Goal: Register for event/course: Register for event/course

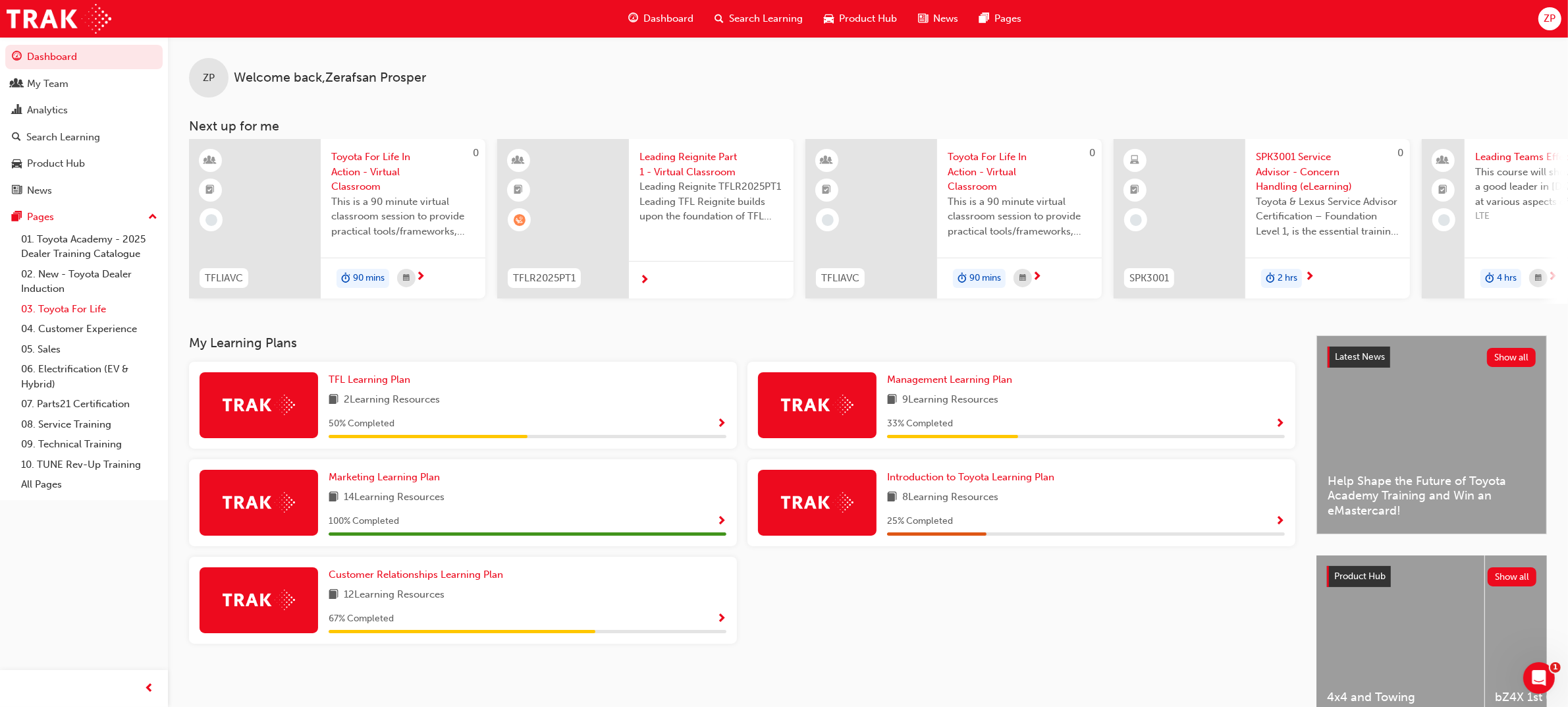
click at [81, 308] on link "03. Toyota For Life" at bounding box center [89, 309] width 147 height 20
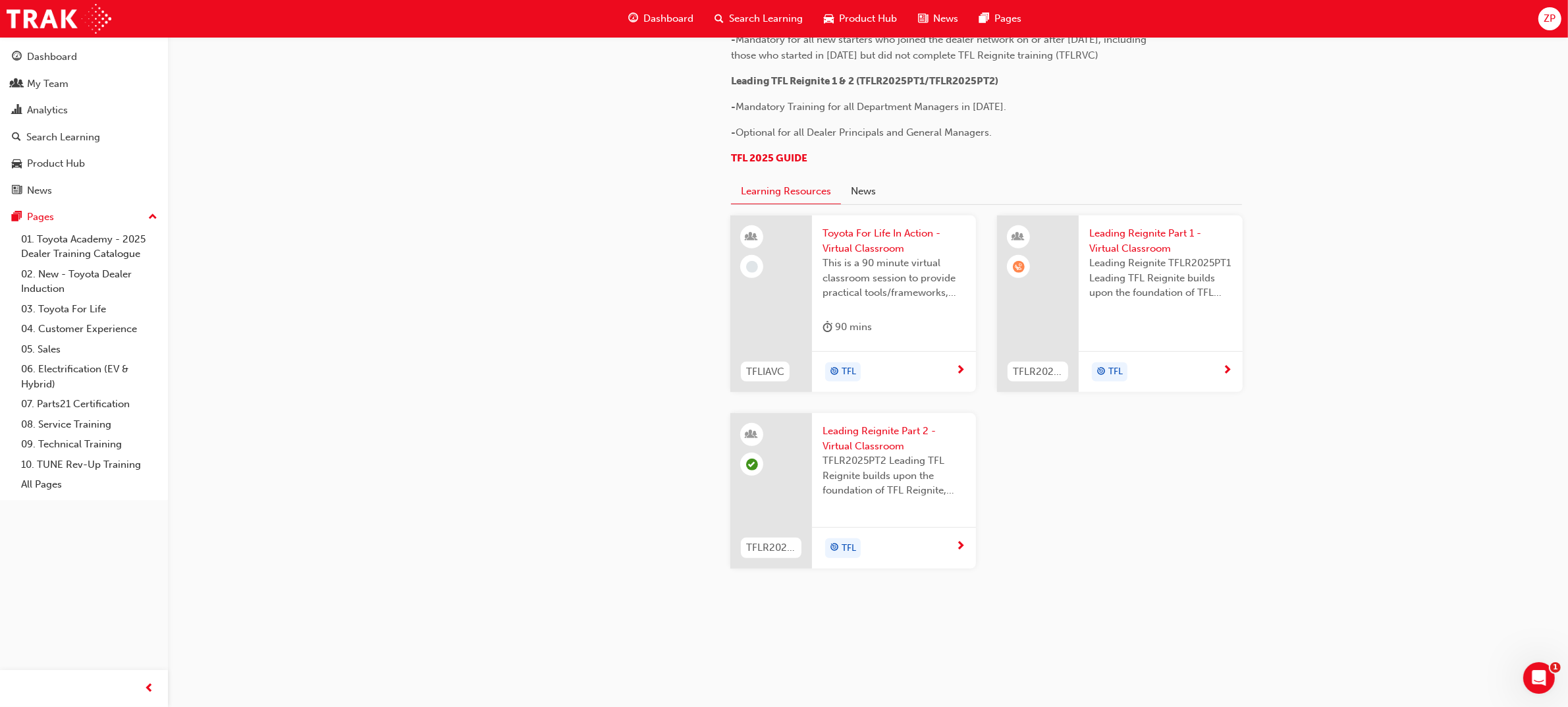
scroll to position [1293, 0]
click at [1136, 244] on span "Leading Reignite Part 1 - Virtual Classroom" at bounding box center [1161, 241] width 143 height 29
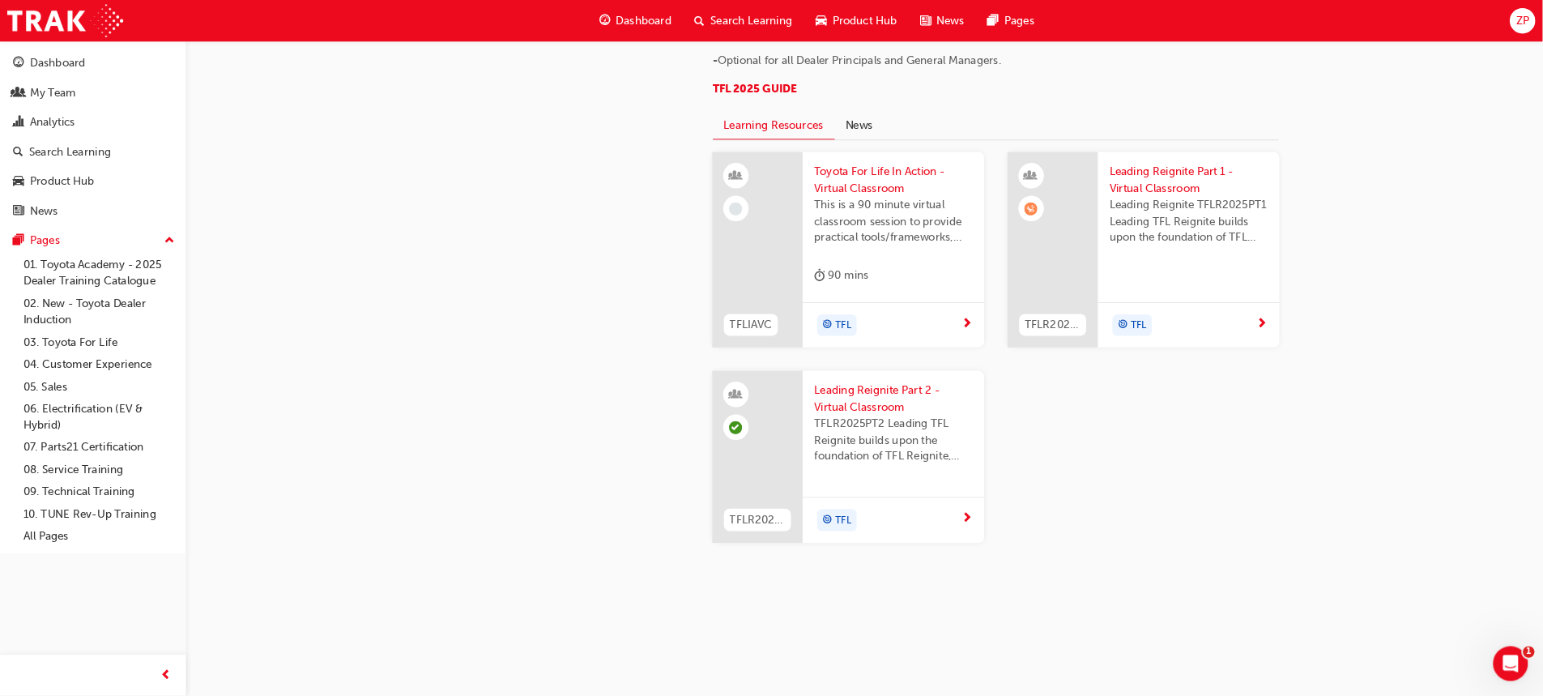
scroll to position [1589, 0]
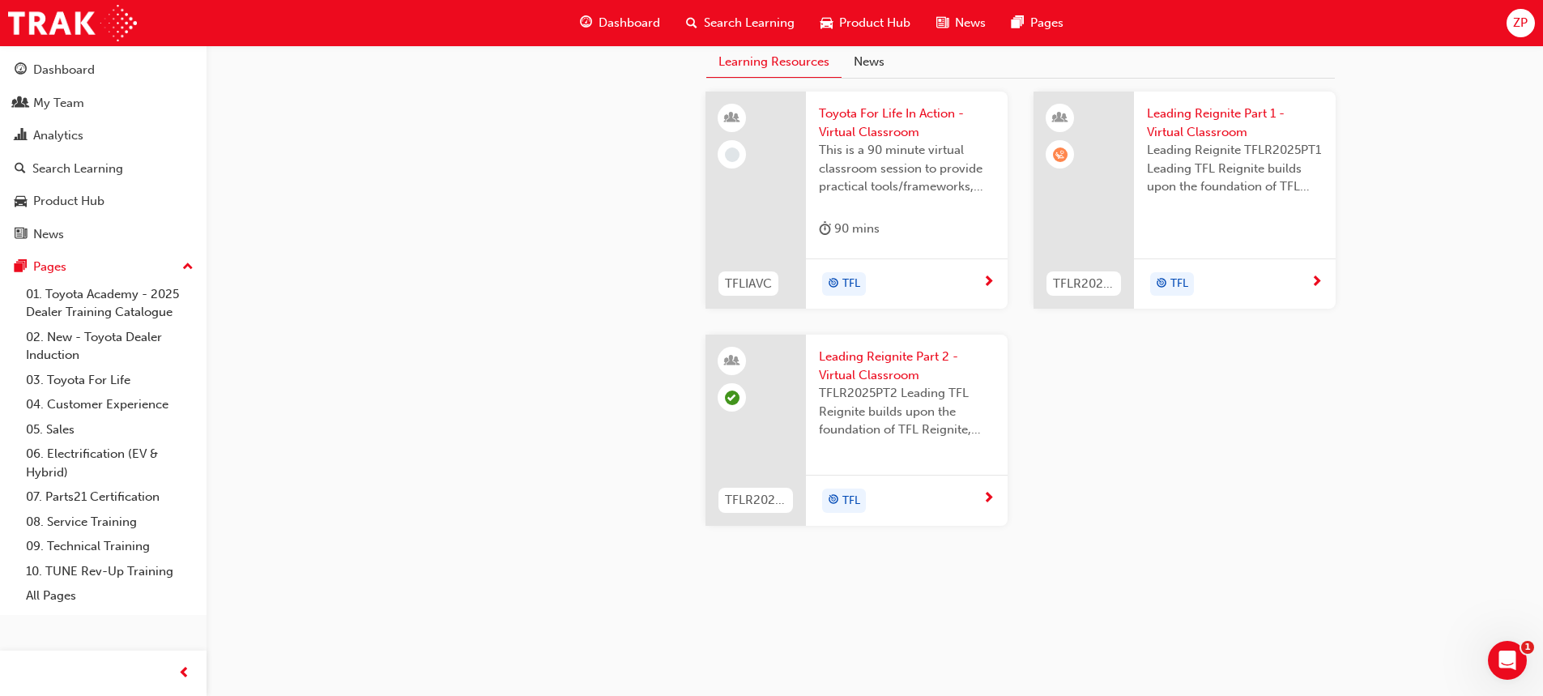
drag, startPoint x: 1831, startPoint y: 2, endPoint x: 1124, endPoint y: 546, distance: 891.7
click at [1126, 543] on div "TFLIAVC Toyota For Life In Action - Virtual Classroom This is a 90 minute virtu…" at bounding box center [1020, 322] width 656 height 460
click at [890, 141] on span "Toyota For Life In Action - Virtual Classroom" at bounding box center [907, 122] width 176 height 36
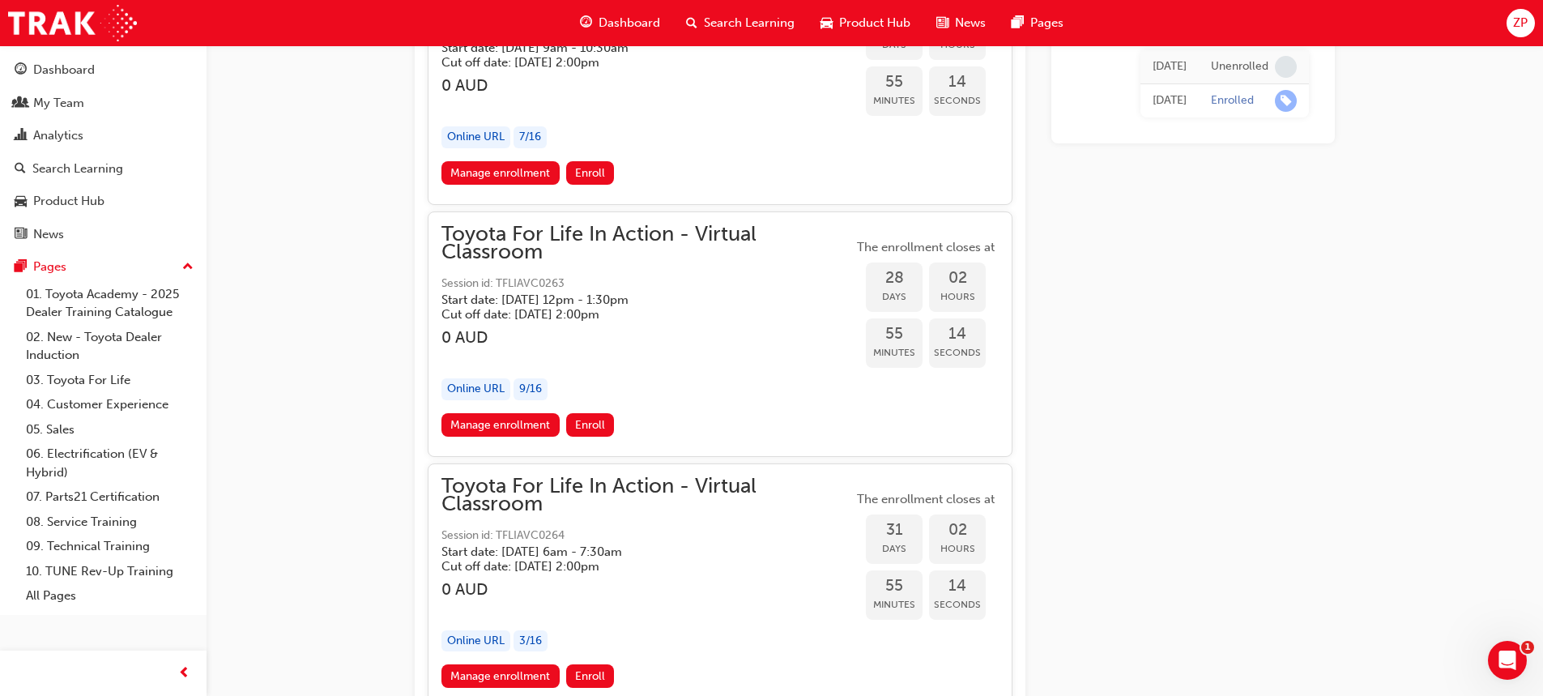
scroll to position [15681, 0]
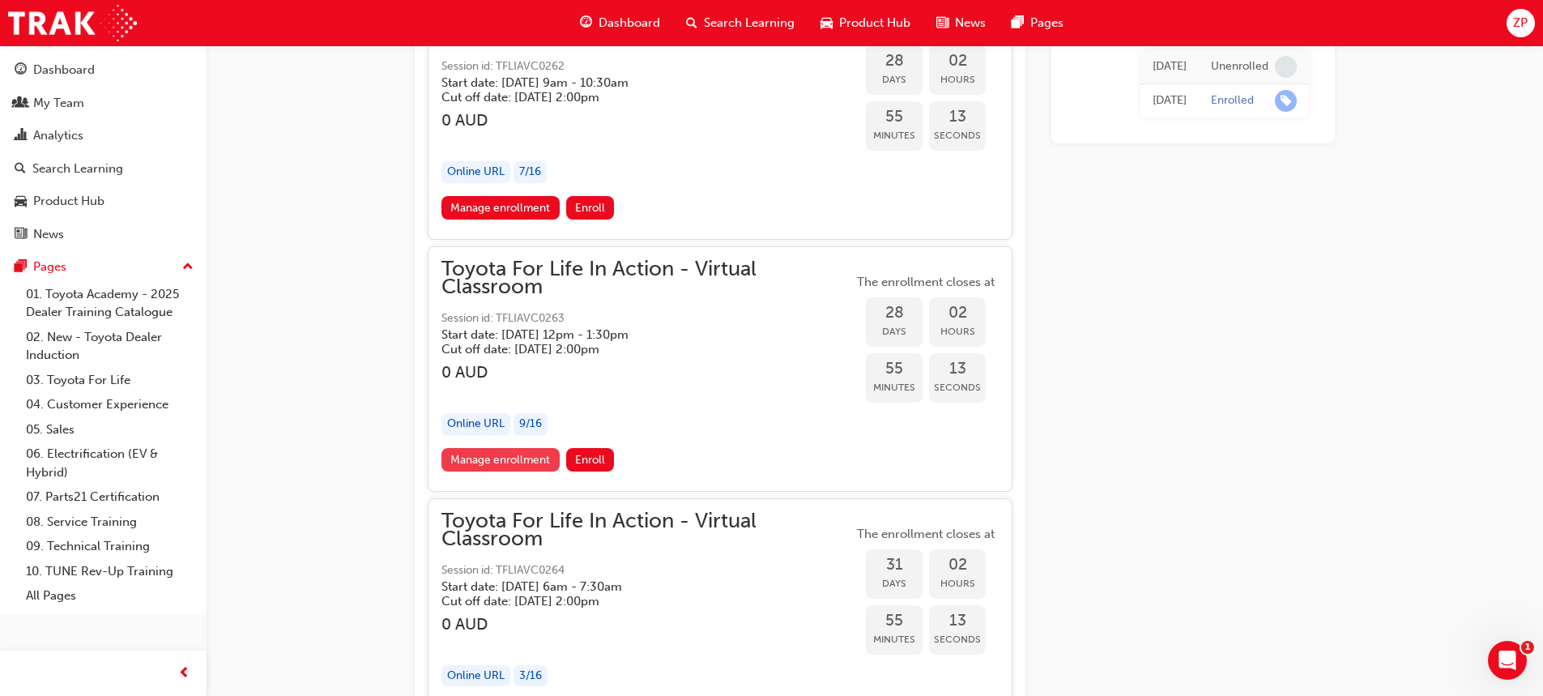
click at [514, 456] on link "Manage enrollment" at bounding box center [500, 459] width 118 height 23
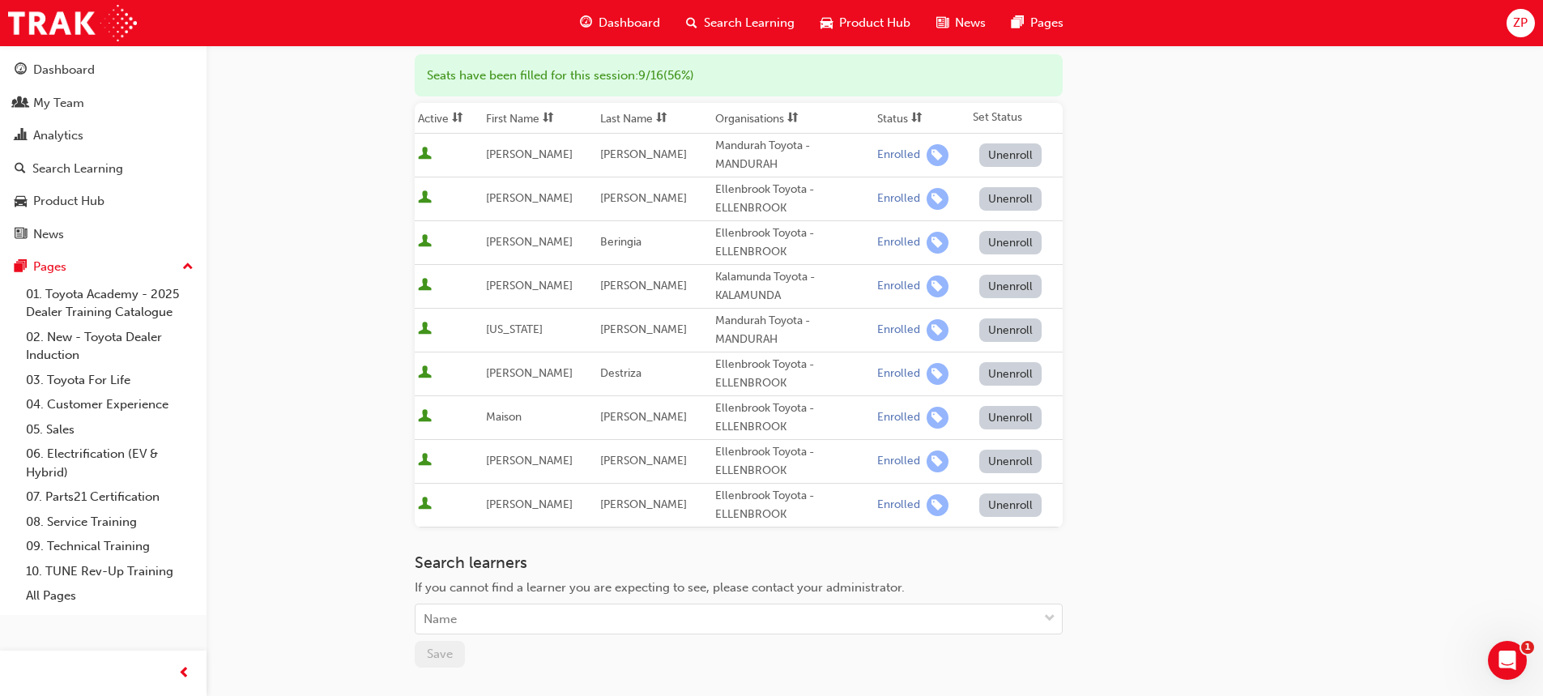
scroll to position [162, 0]
